Goal: Task Accomplishment & Management: Use online tool/utility

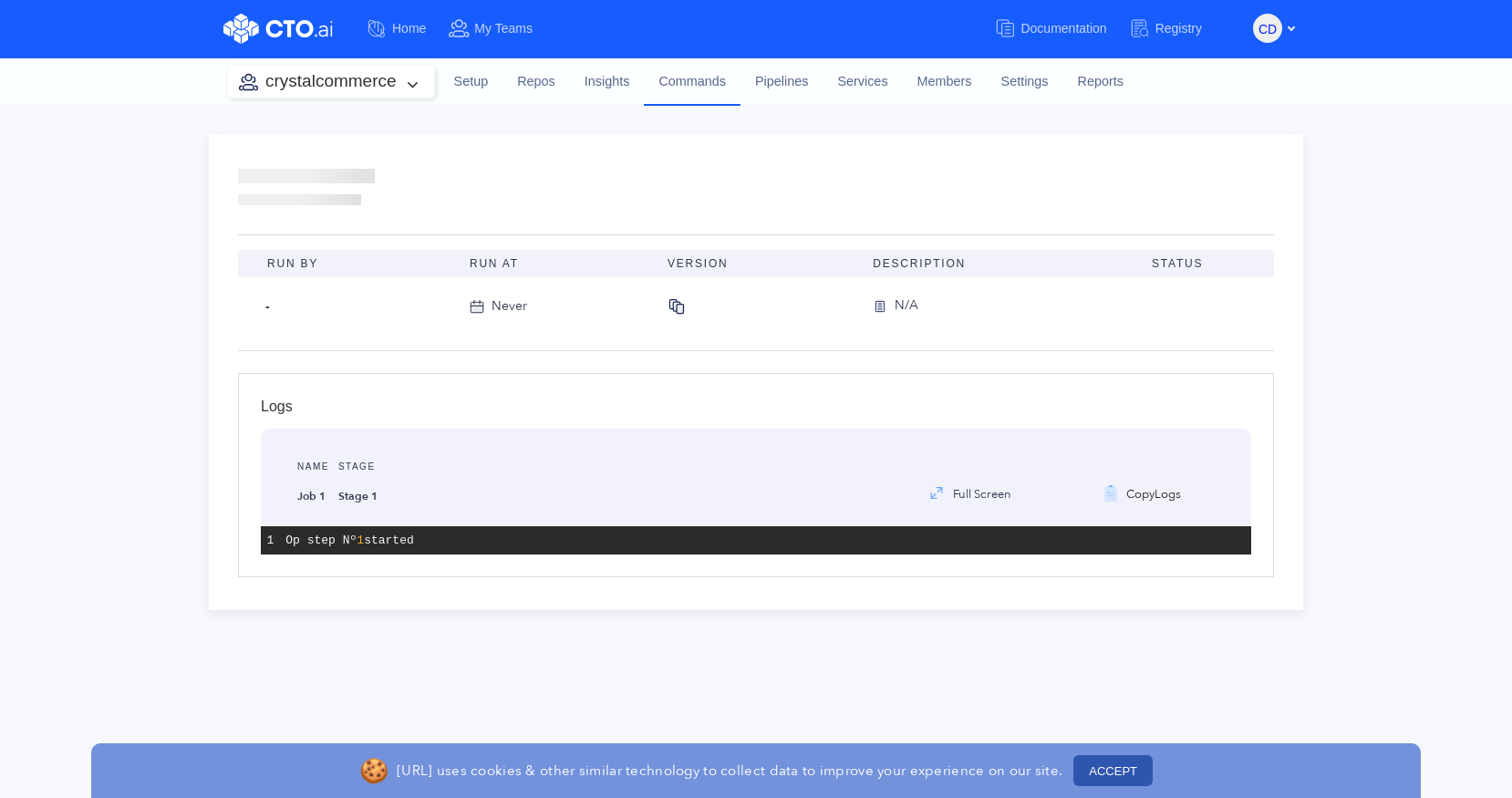
drag, startPoint x: 1325, startPoint y: 366, endPoint x: 1198, endPoint y: 356, distance: 127.4
click at [1325, 366] on div "Run By Run At Version Description Status - Never N/A Logs Name Job 1 Stage Stag…" at bounding box center [756, 451] width 1512 height 693
click at [936, 490] on img "button" at bounding box center [937, 494] width 18 height 18
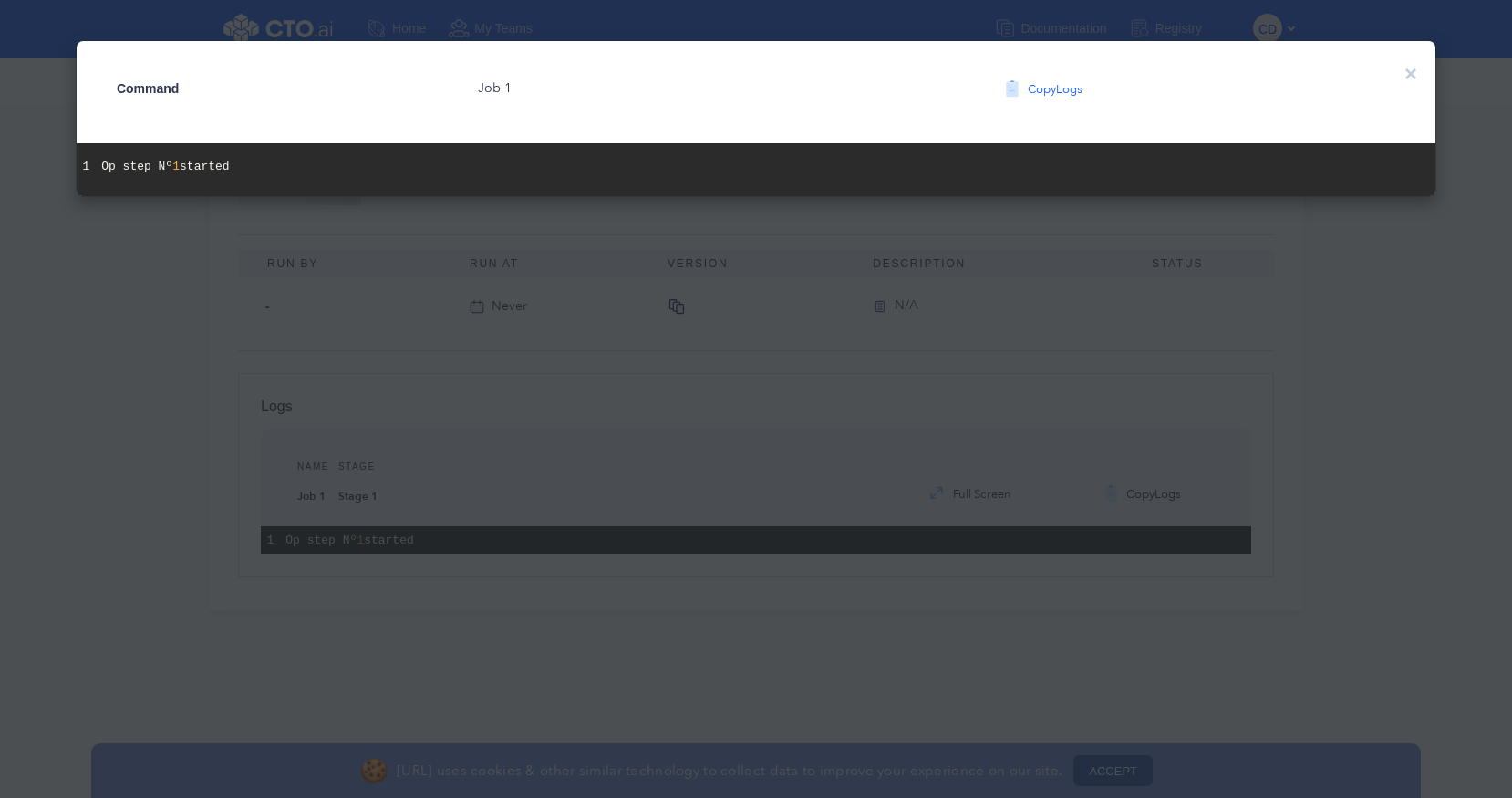
click at [773, 268] on div "Command Job 1 Copy Logs × Close 1 Op step Nº 1 started" at bounding box center [756, 399] width 1512 height 798
